Goal: Task Accomplishment & Management: Use online tool/utility

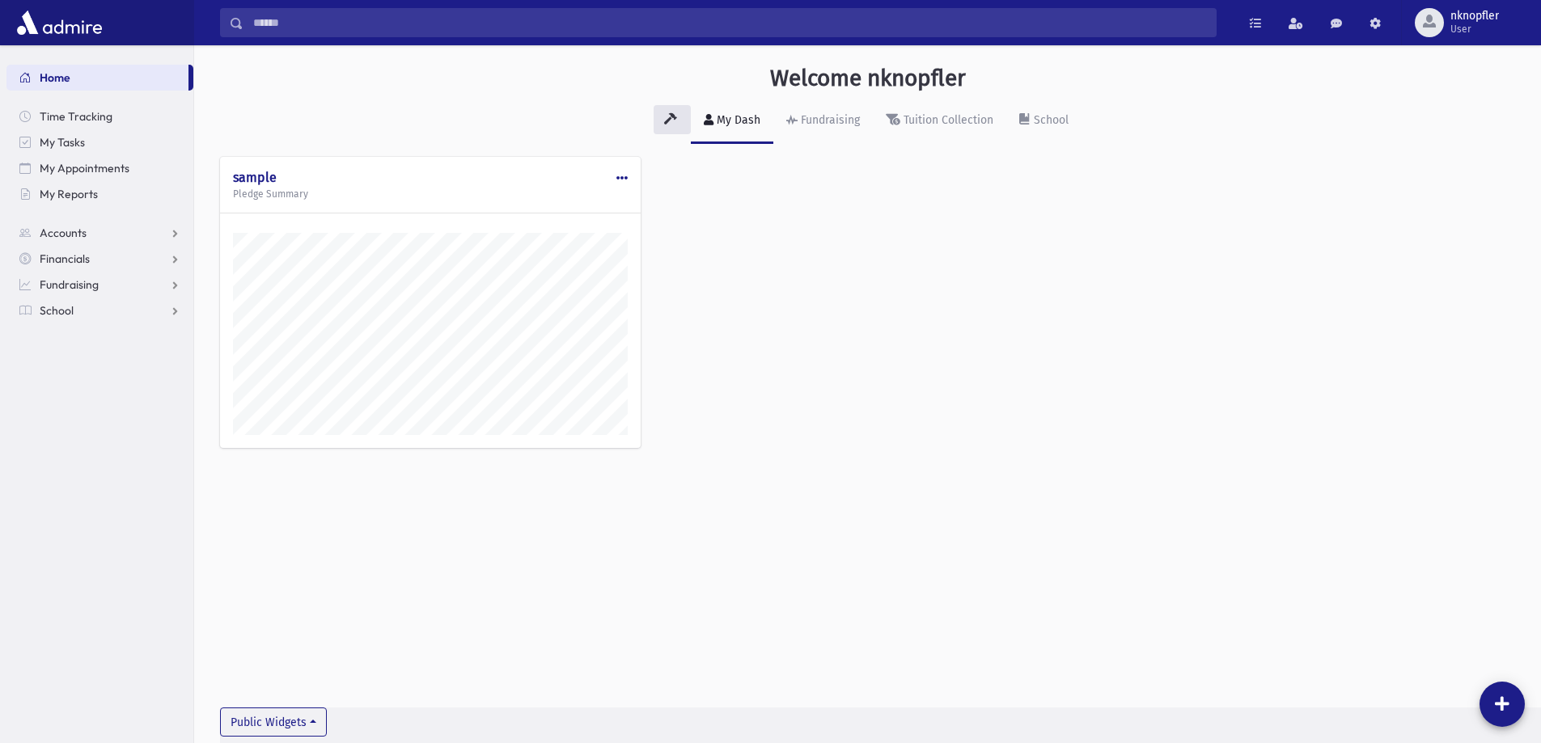
scroll to position [734, 1347]
click at [56, 302] on link "School" at bounding box center [99, 311] width 187 height 26
click at [78, 362] on span "Attendance" at bounding box center [79, 362] width 60 height 15
click at [124, 388] on link "Entry" at bounding box center [99, 388] width 187 height 26
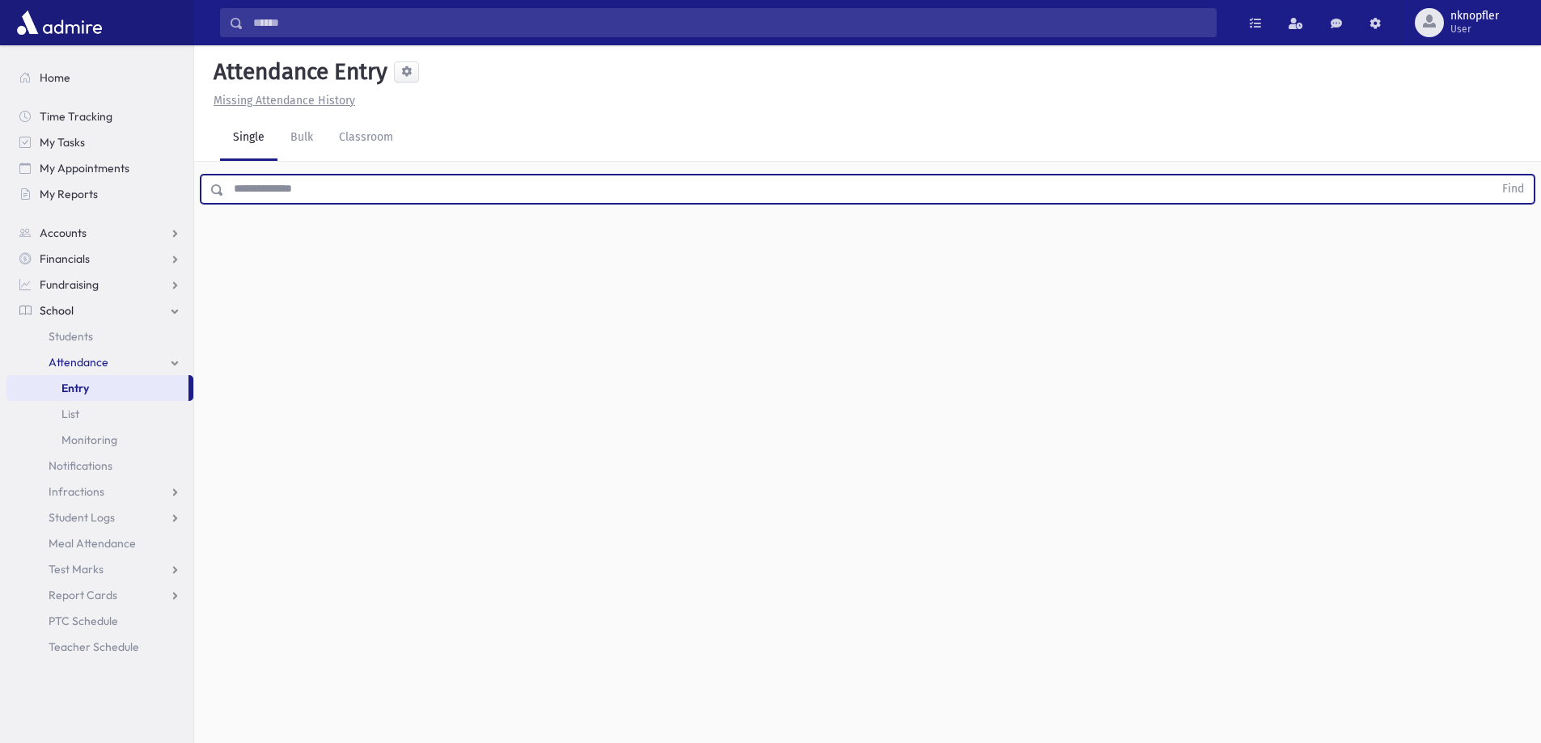
click at [305, 185] on input "text" at bounding box center [858, 189] width 1269 height 29
click at [1492, 175] on button "Find" at bounding box center [1512, 188] width 41 height 27
type input "*****"
click at [1492, 175] on button "Find" at bounding box center [1512, 188] width 41 height 27
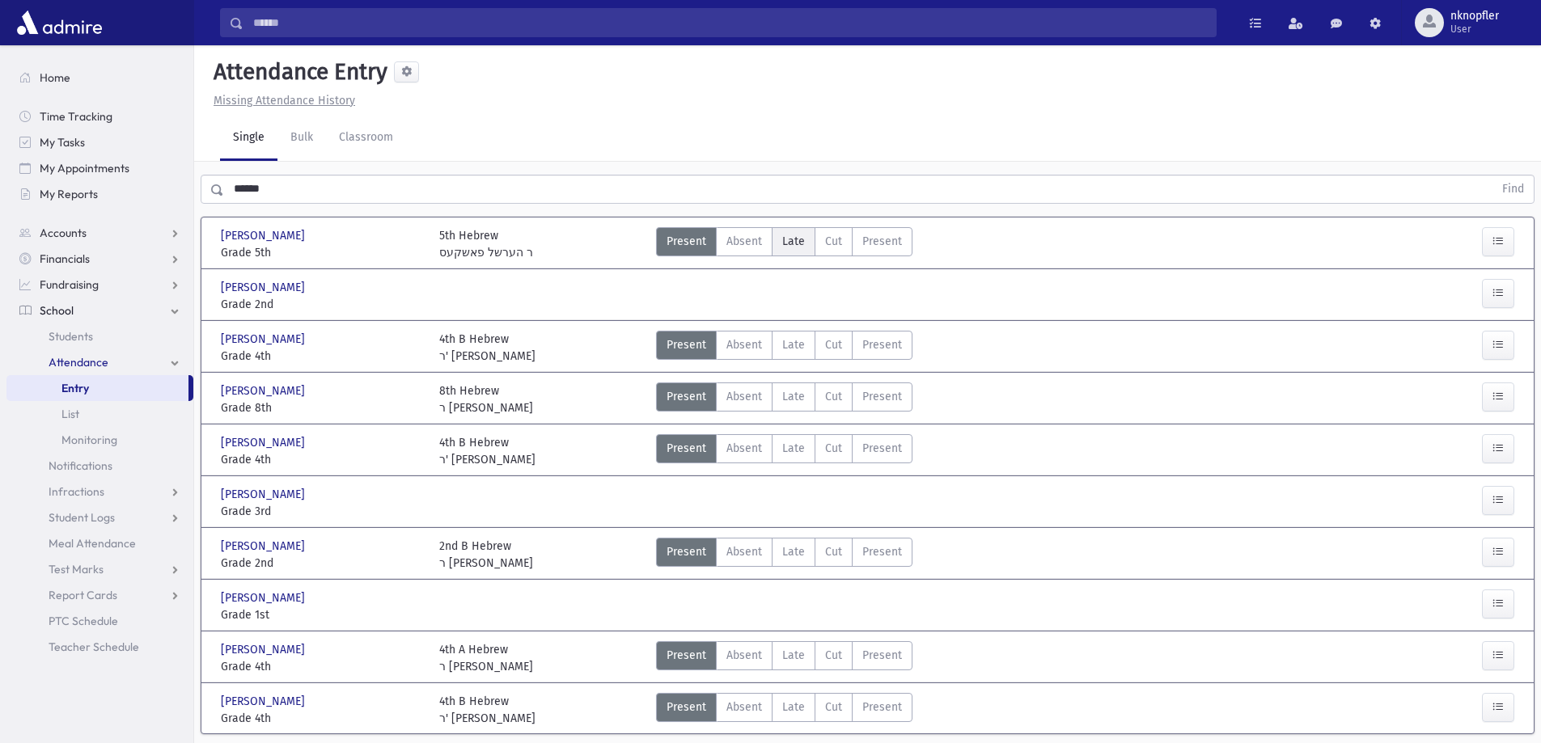
click at [801, 247] on span "Late" at bounding box center [793, 241] width 23 height 17
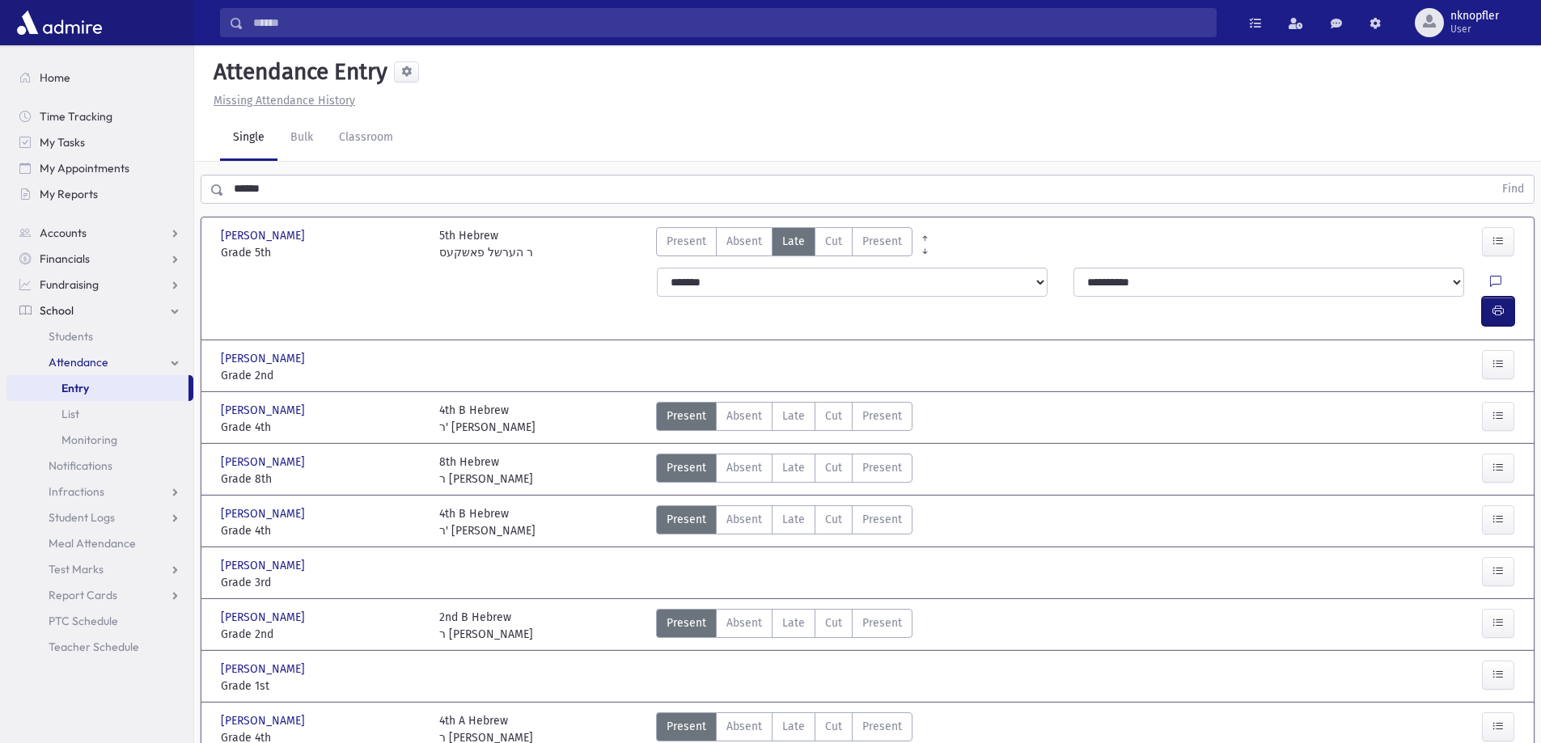
click at [1503, 304] on icon "button" at bounding box center [1497, 311] width 11 height 14
click at [795, 454] on label "Late L" at bounding box center [794, 468] width 44 height 29
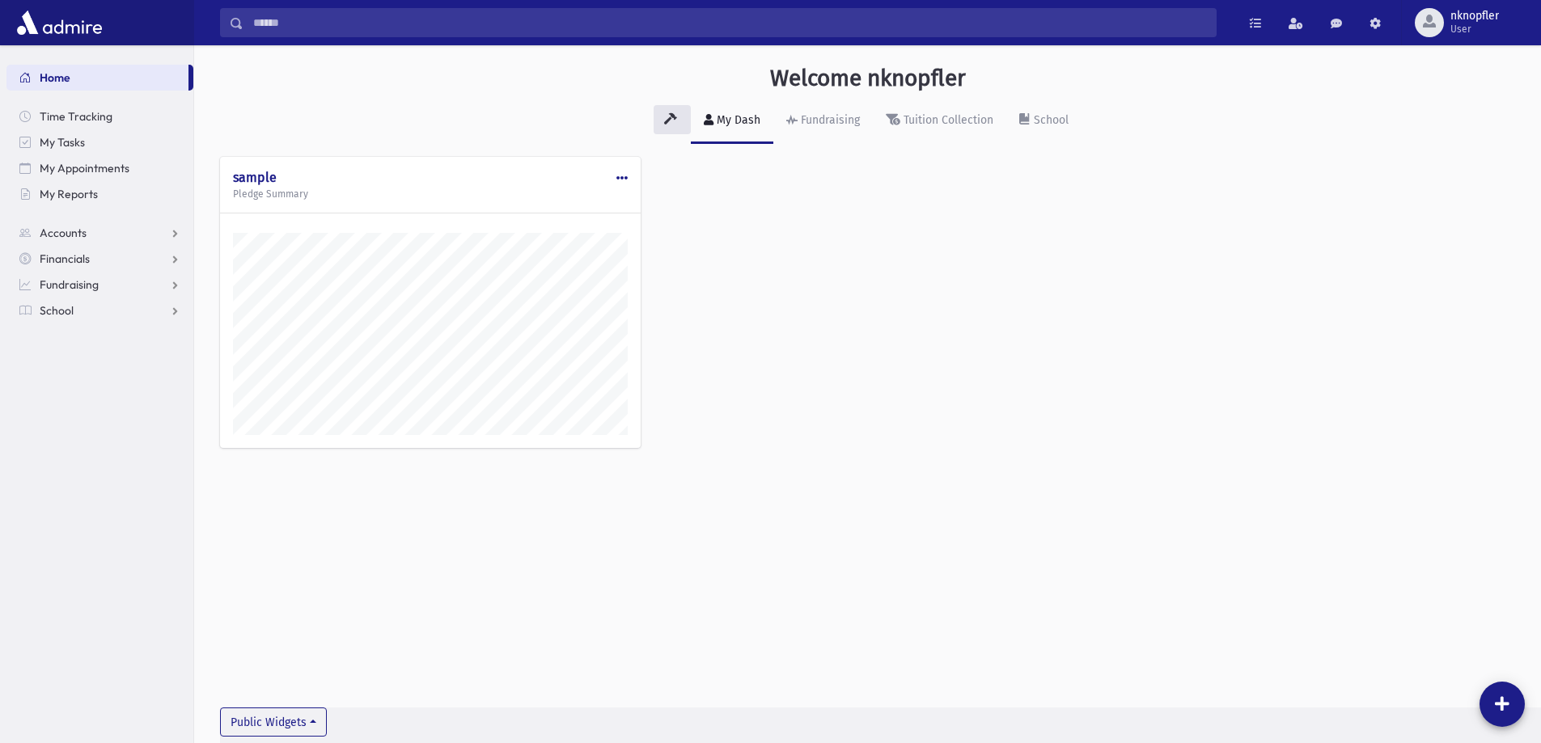
scroll to position [734, 1347]
